Goal: Download file/media

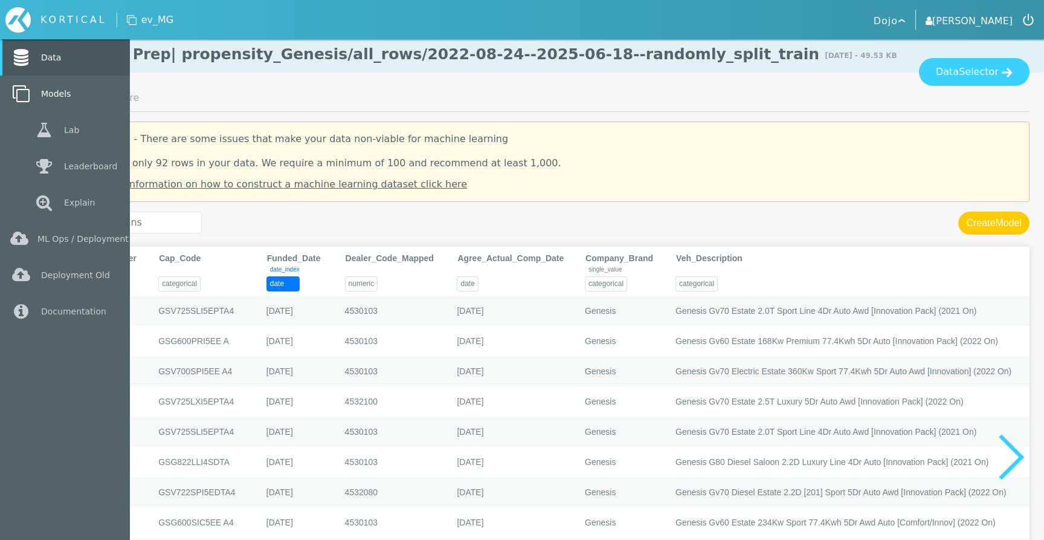
click at [64, 106] on link "Models" at bounding box center [65, 94] width 130 height 36
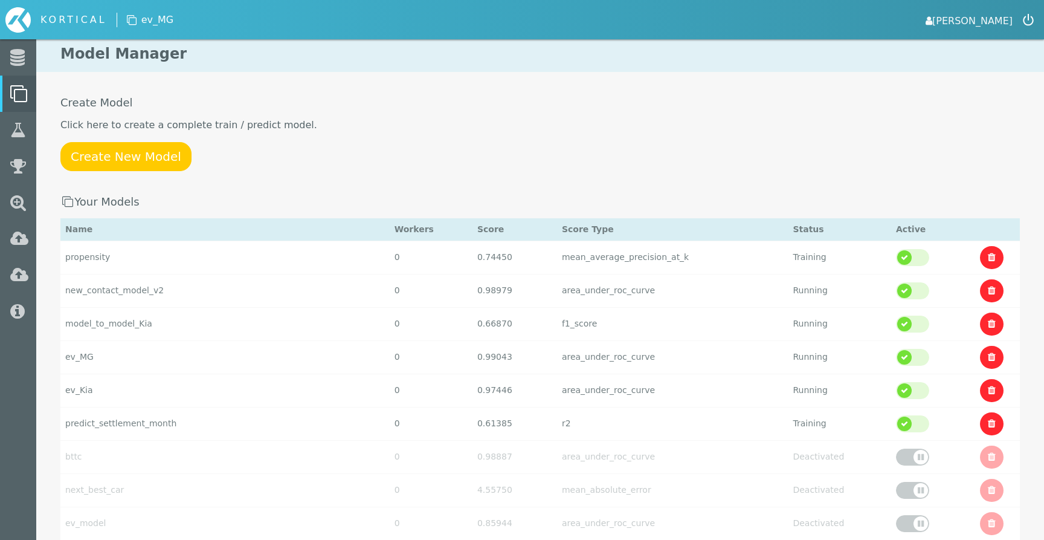
select select "area_under_roc_curve"
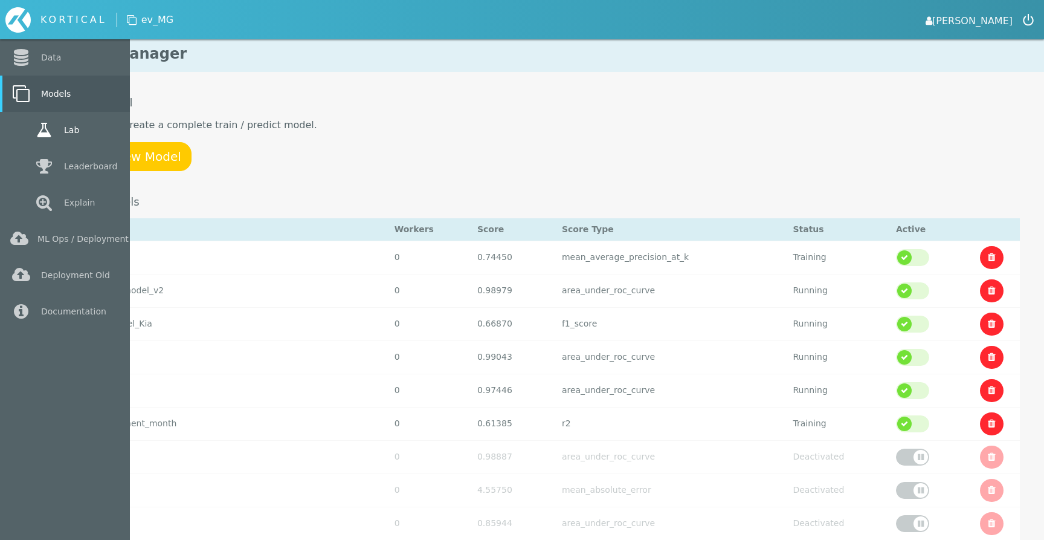
click at [49, 122] on icon at bounding box center [44, 129] width 22 height 17
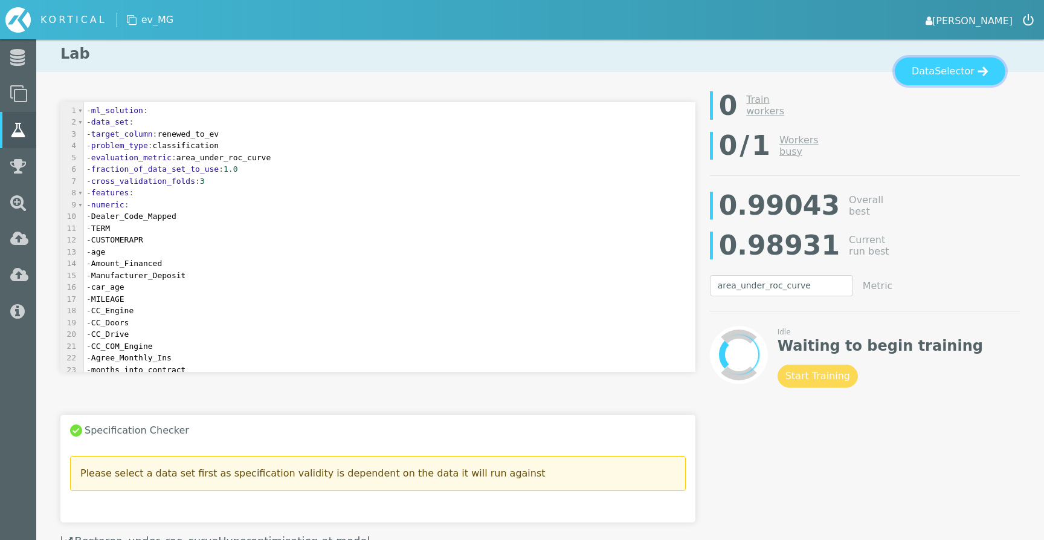
click at [959, 76] on span "Selector" at bounding box center [955, 71] width 40 height 15
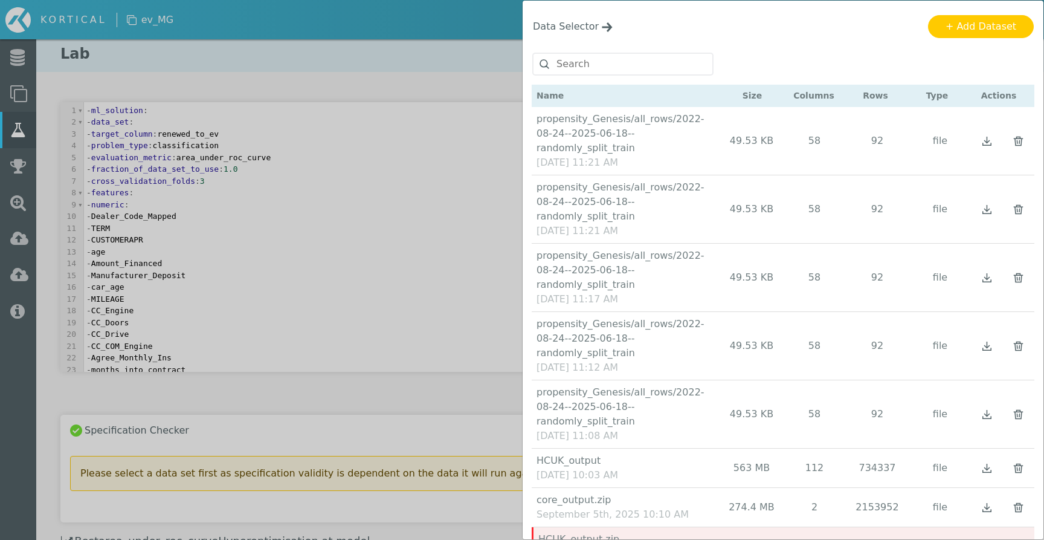
click at [708, 92] on div "Name Size Columns Rows Type Actions" at bounding box center [783, 96] width 503 height 22
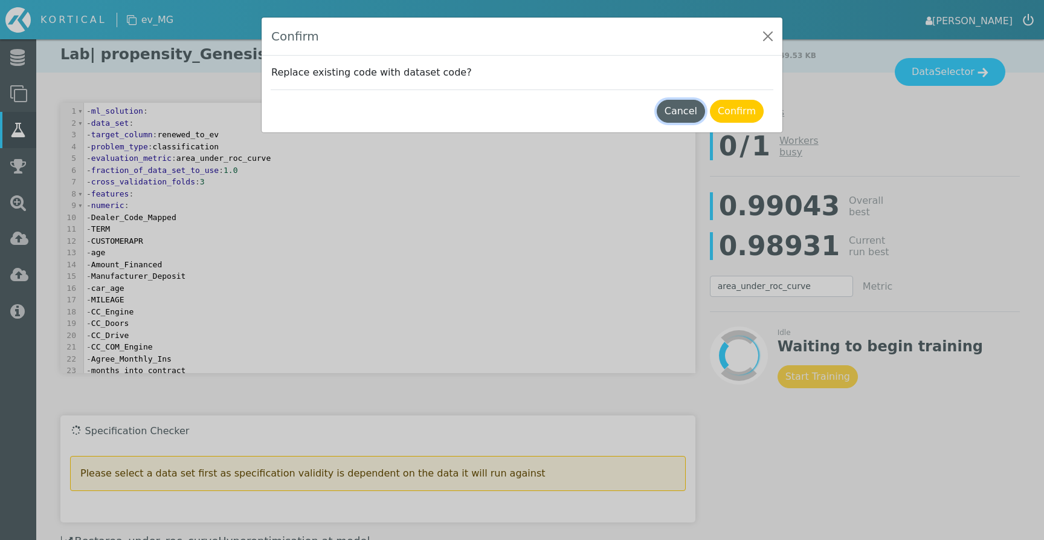
click at [684, 117] on button "Cancel" at bounding box center [681, 111] width 48 height 23
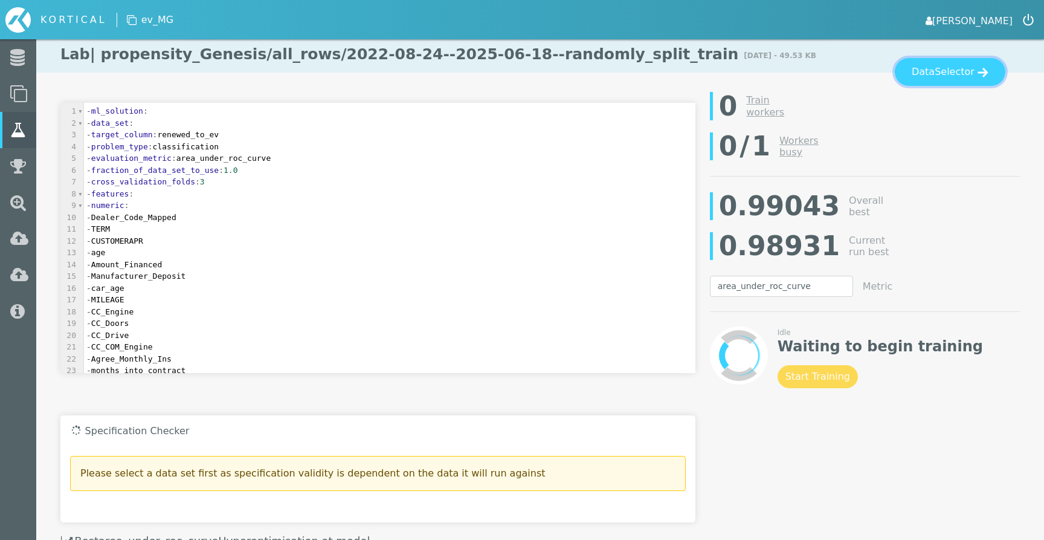
click at [953, 77] on span "Selector" at bounding box center [955, 72] width 40 height 15
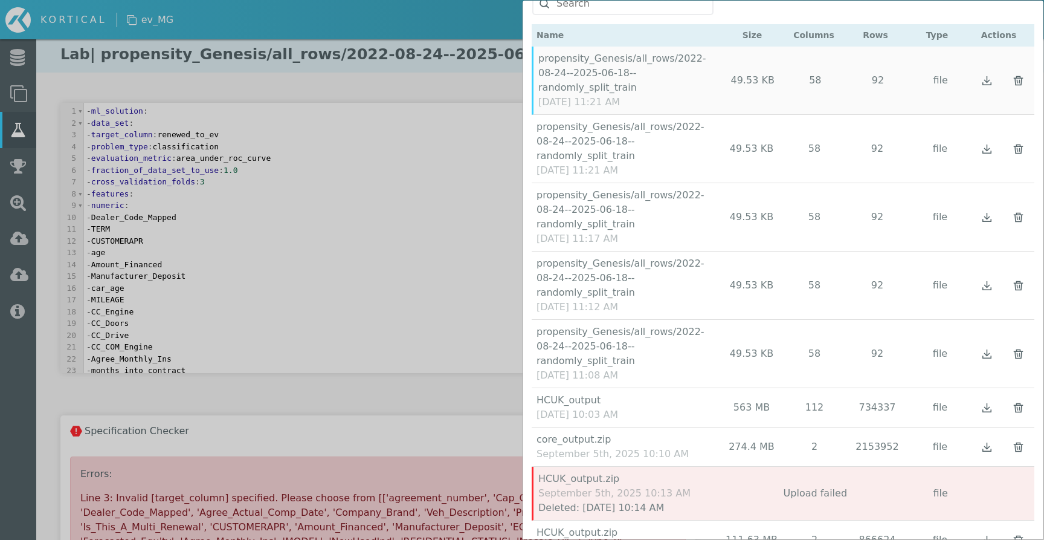
scroll to position [61, 0]
click at [989, 400] on img "button" at bounding box center [987, 407] width 15 height 15
click at [989, 439] on img "button" at bounding box center [987, 446] width 15 height 15
click at [442, 241] on div "Data Selector Name Size Columns Rows Type Actions" at bounding box center [522, 270] width 1044 height 540
